Goal: Navigation & Orientation: Find specific page/section

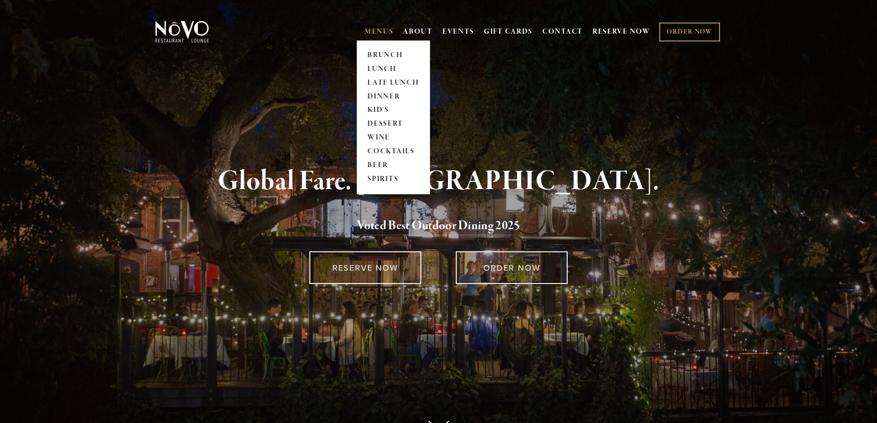
click at [378, 31] on link "MENUS" at bounding box center [379, 31] width 29 height 9
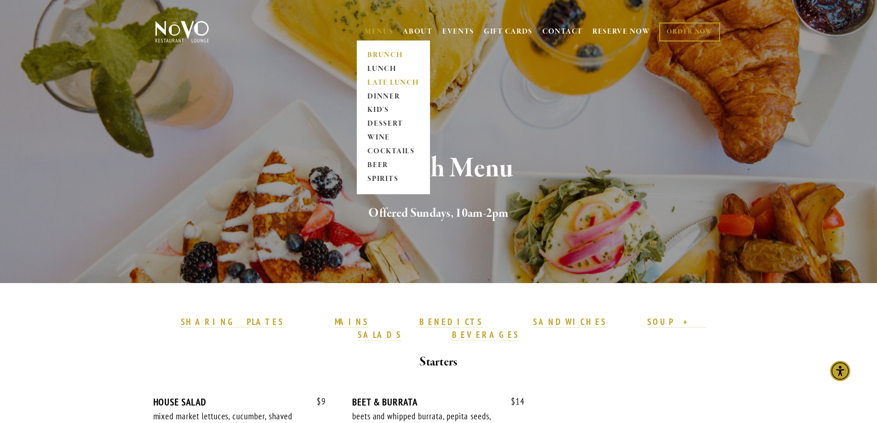
click at [390, 82] on link "LATE LUNCH" at bounding box center [394, 83] width 58 height 14
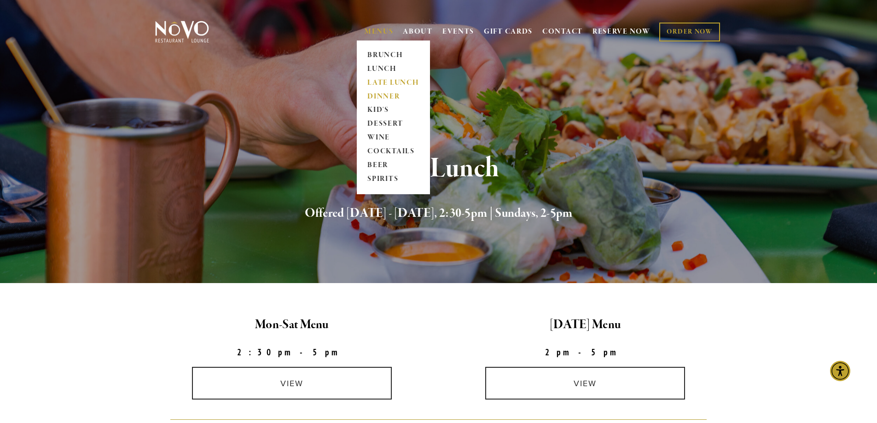
click at [384, 96] on link "DINNER" at bounding box center [394, 97] width 58 height 14
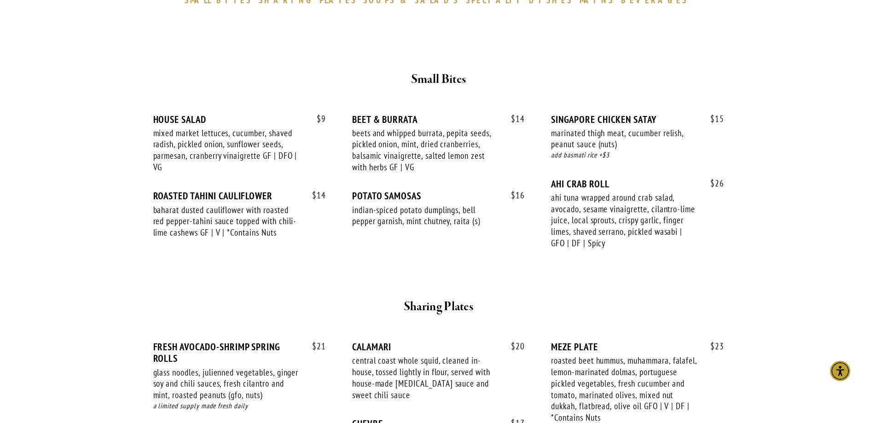
scroll to position [322, 0]
